Goal: Task Accomplishment & Management: Use online tool/utility

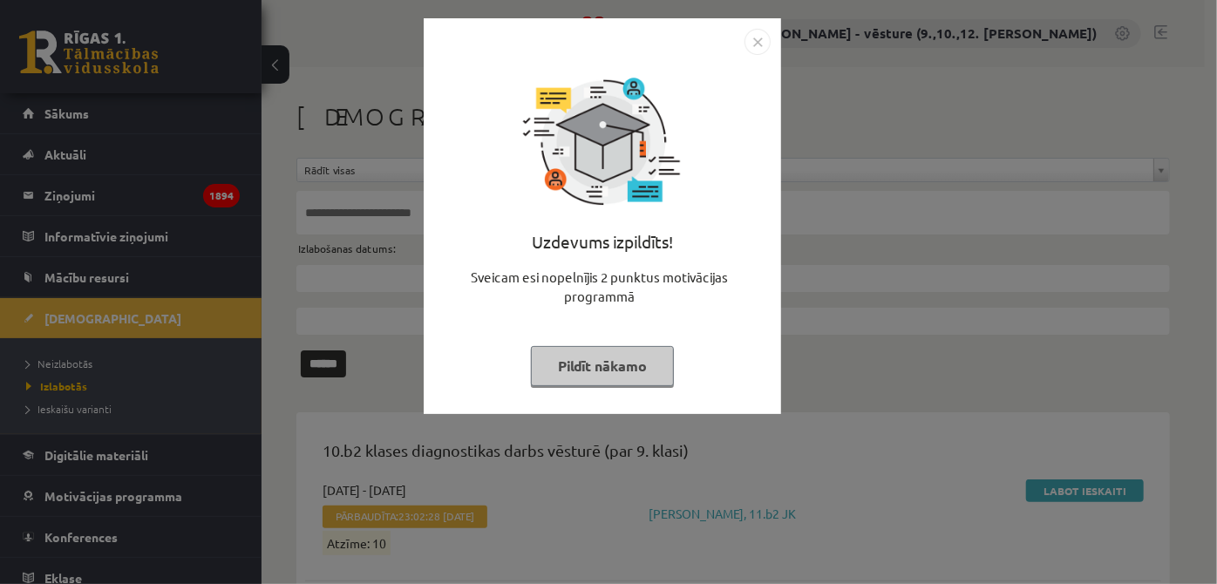
click at [148, 349] on div "Uzdevums izpildīts! Sveicam esi nopelnījis 2 punktus motivācijas programmā Pild…" at bounding box center [608, 292] width 1217 height 584
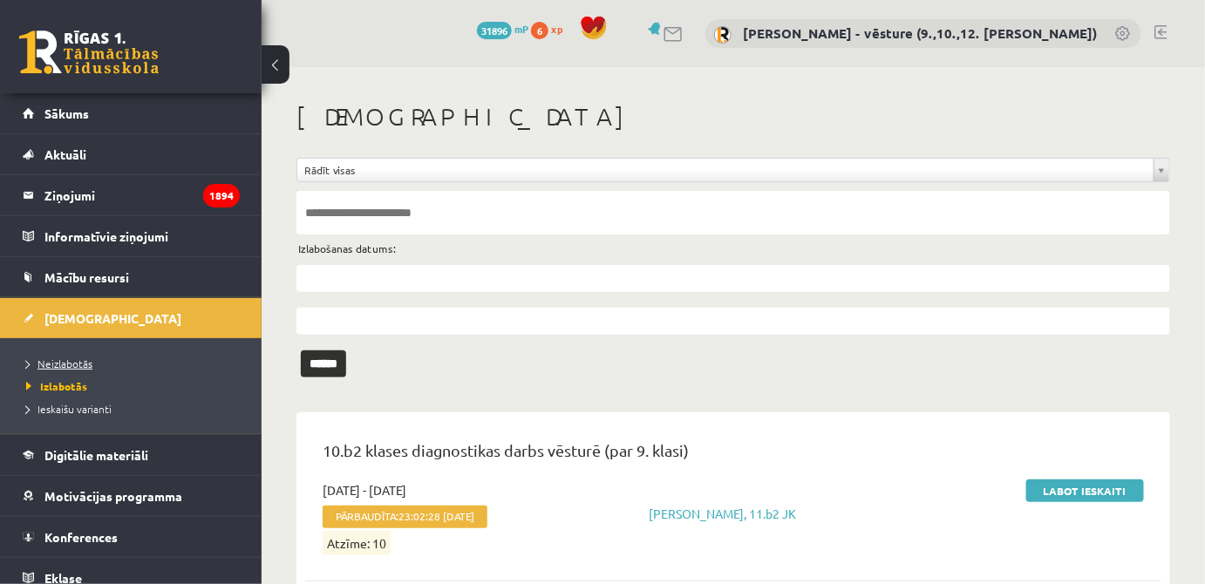
click at [86, 365] on span "Neizlabotās" at bounding box center [59, 364] width 66 height 14
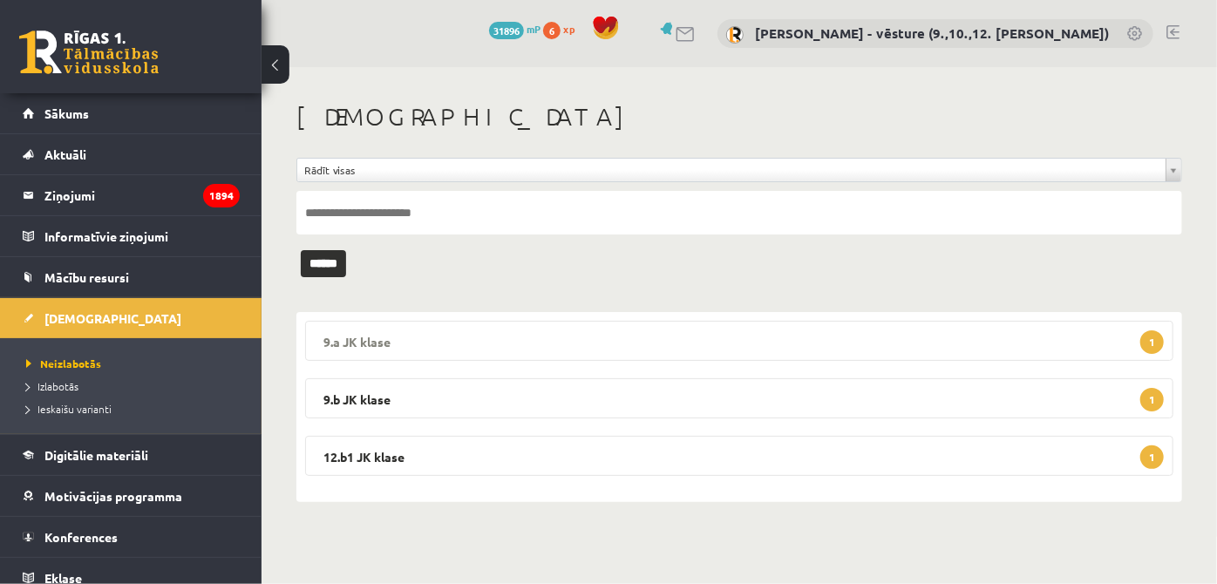
click at [468, 335] on legend "9.a JK klase 1" at bounding box center [739, 341] width 869 height 40
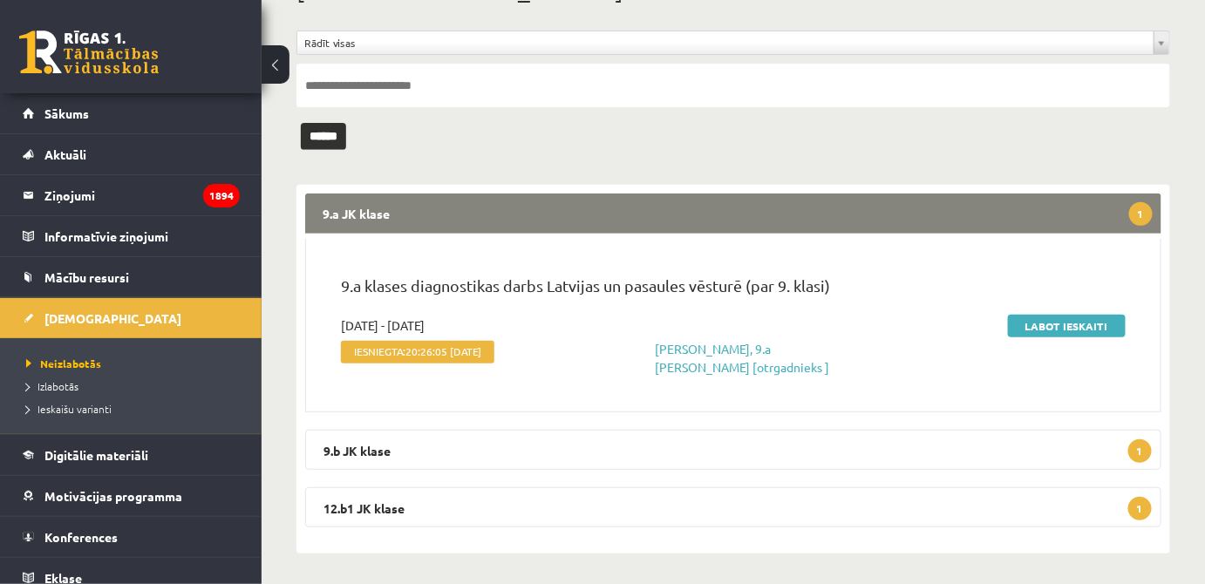
scroll to position [130, 0]
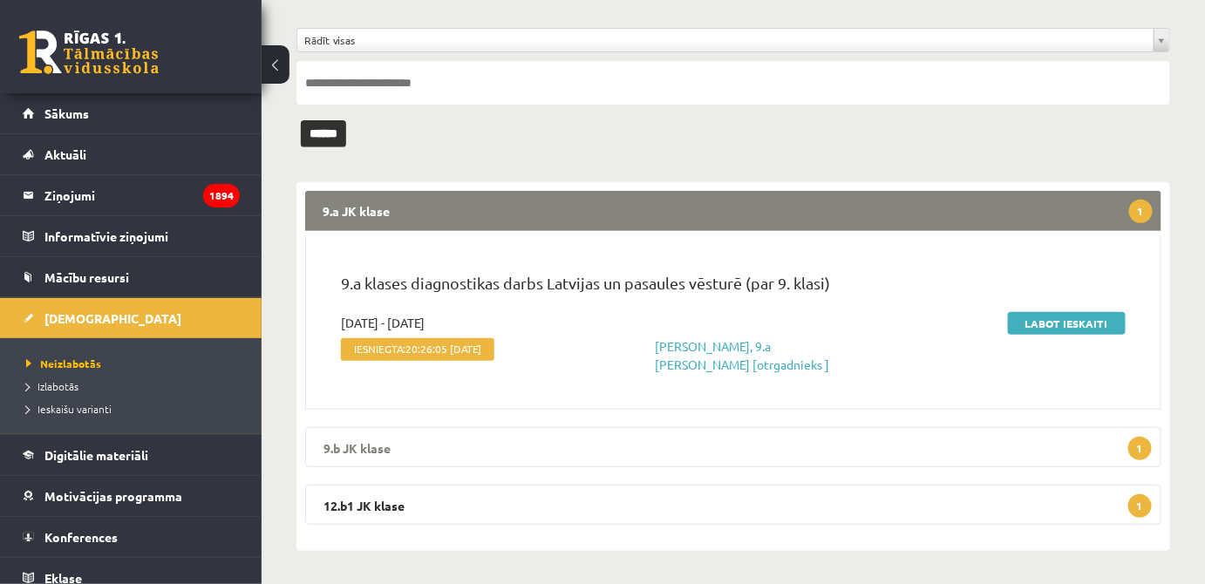
click at [1023, 454] on legend "9.b JK klase 1" at bounding box center [733, 447] width 856 height 40
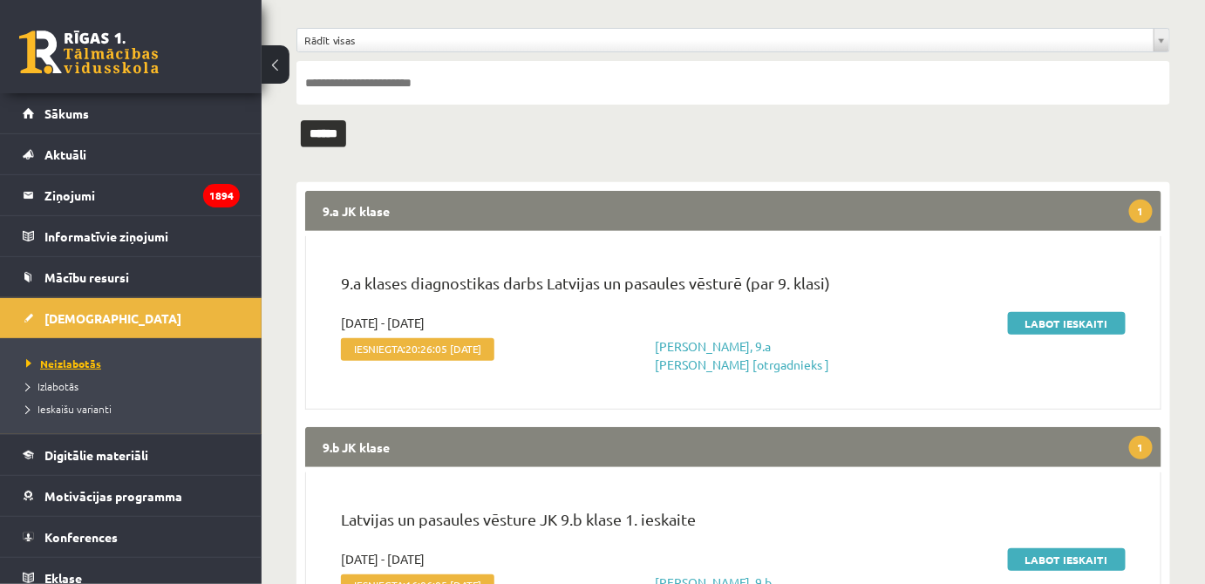
click at [115, 356] on link "Neizlabotās" at bounding box center [135, 364] width 218 height 16
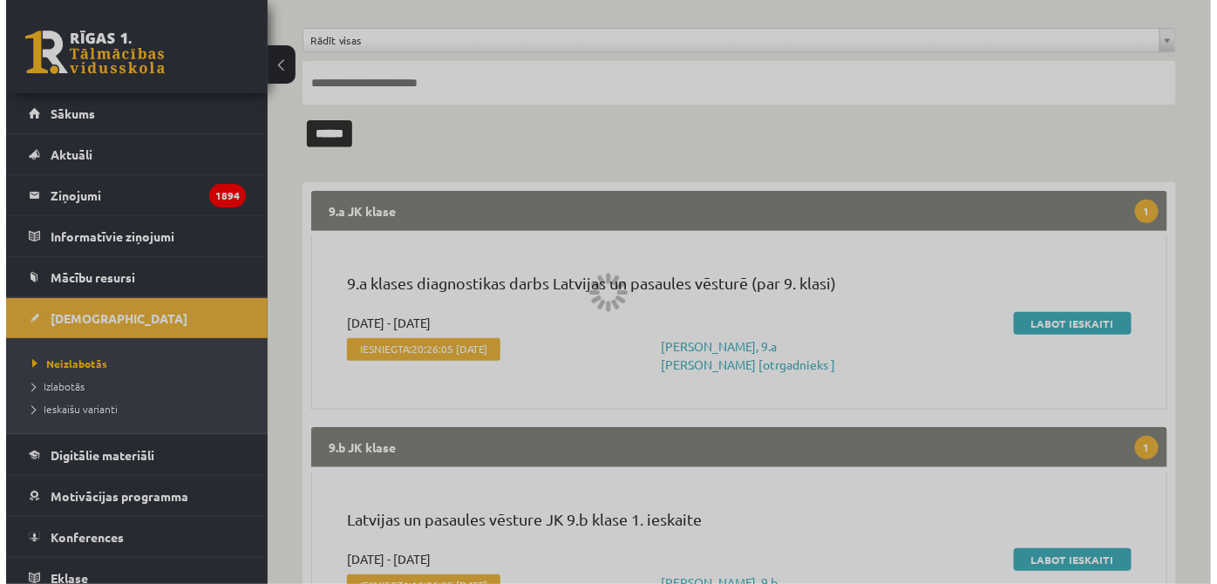
scroll to position [0, 0]
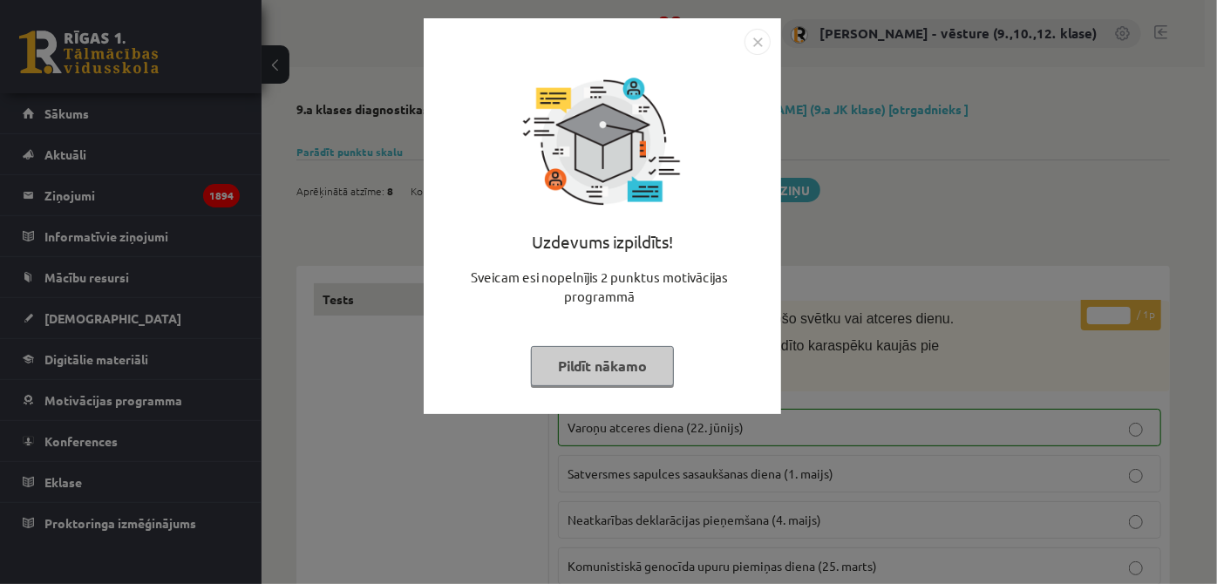
click at [962, 223] on div "Uzdevums izpildīts! Sveicam esi nopelnījis 2 punktus motivācijas programmā Pild…" at bounding box center [608, 292] width 1217 height 584
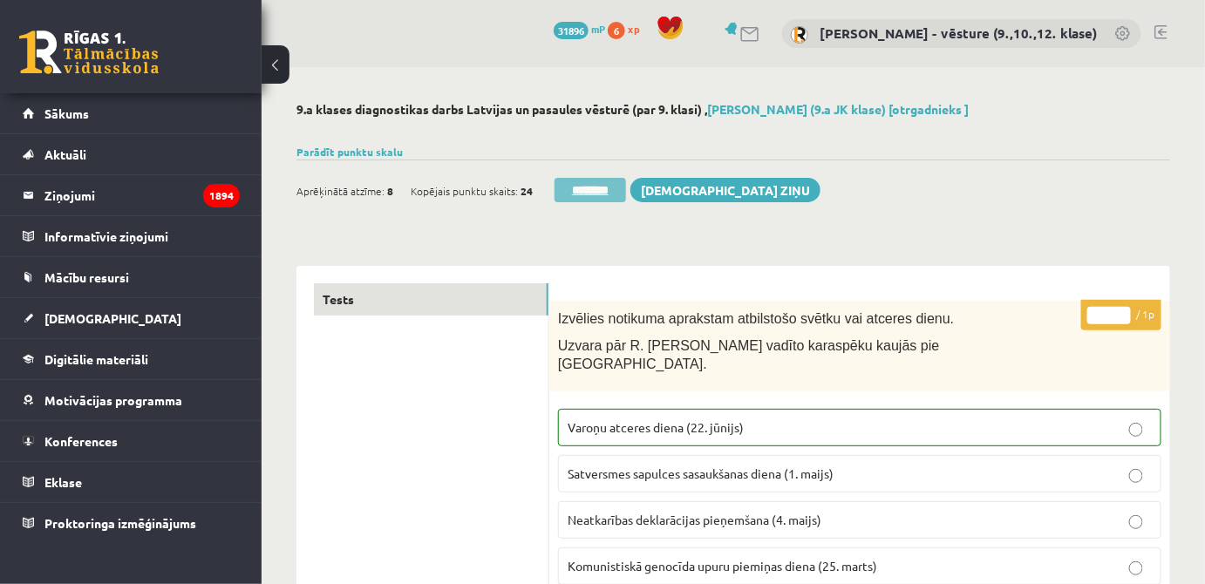
click at [604, 181] on input "********" at bounding box center [591, 190] width 72 height 24
